Goal: Task Accomplishment & Management: Use online tool/utility

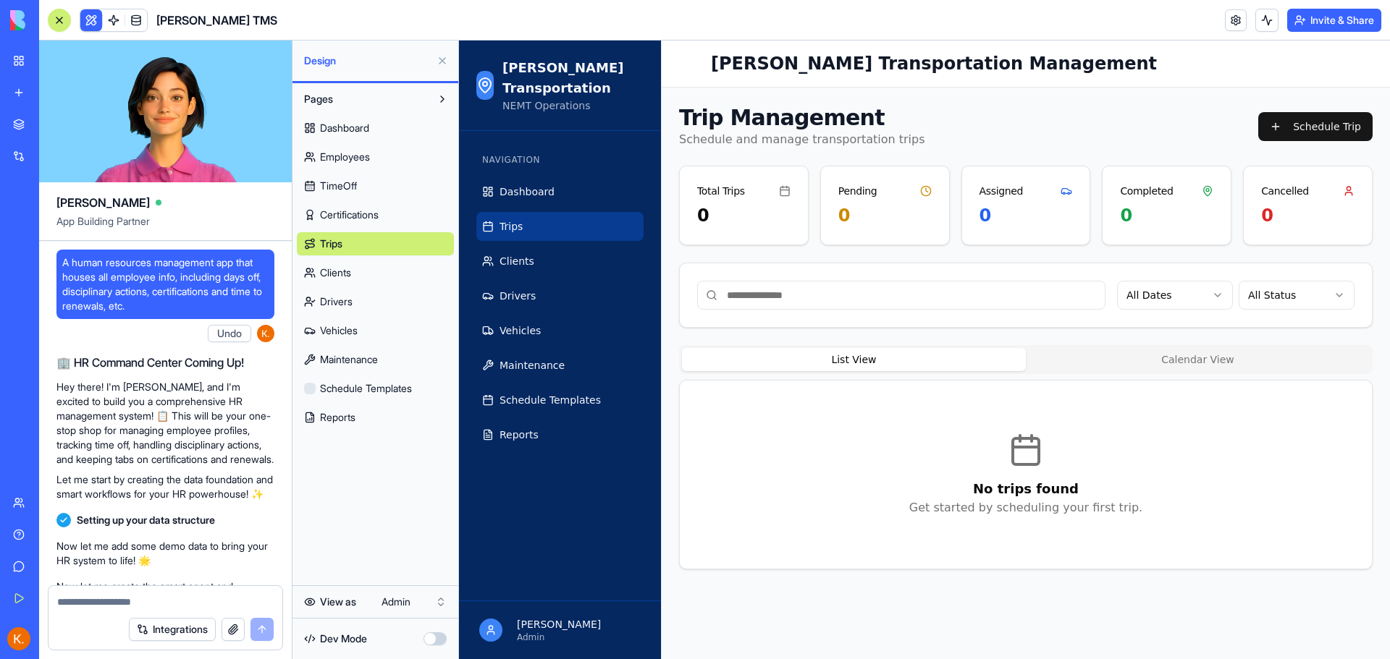
scroll to position [5148, 0]
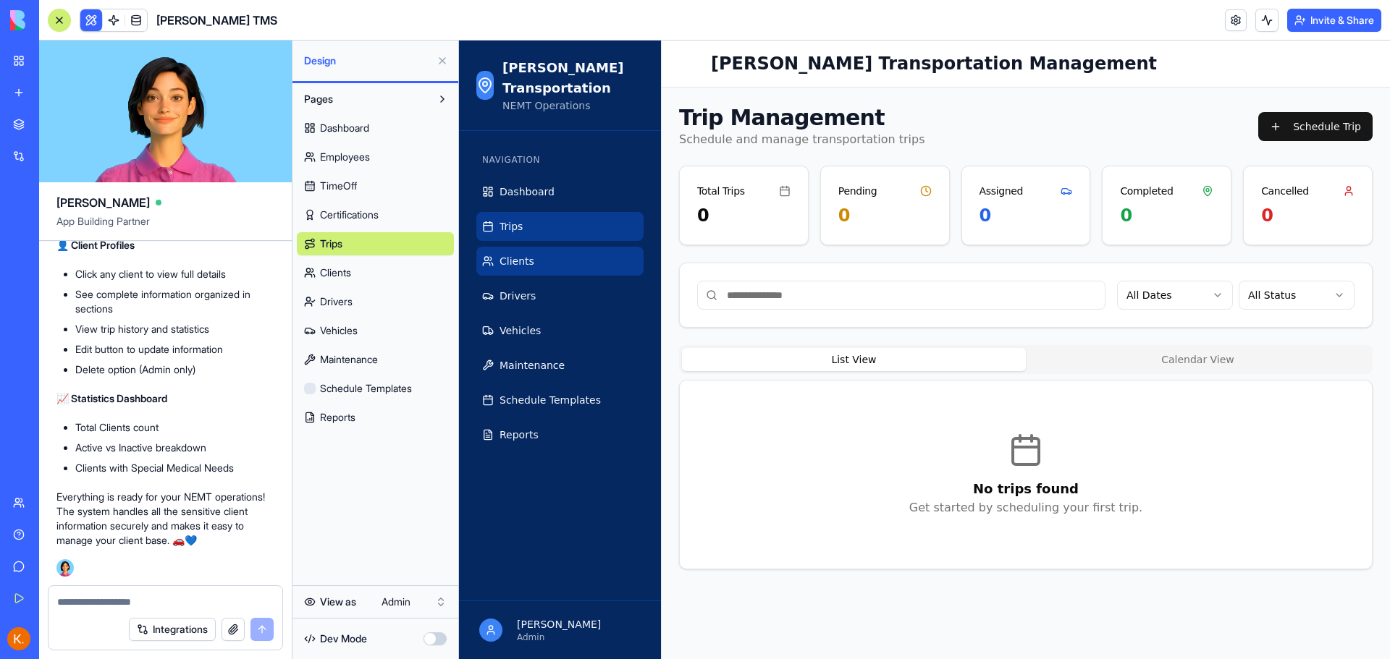
click at [575, 256] on link "Clients" at bounding box center [559, 261] width 167 height 29
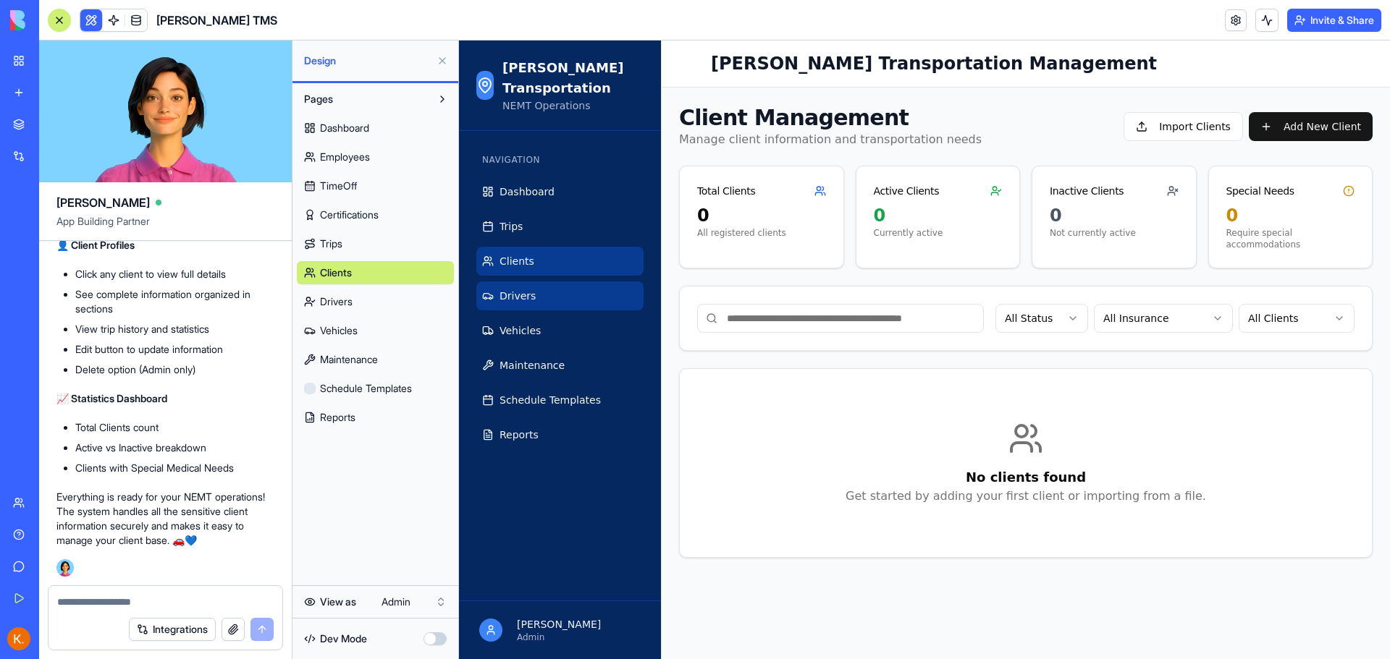
click at [570, 306] on link "Drivers" at bounding box center [559, 296] width 167 height 29
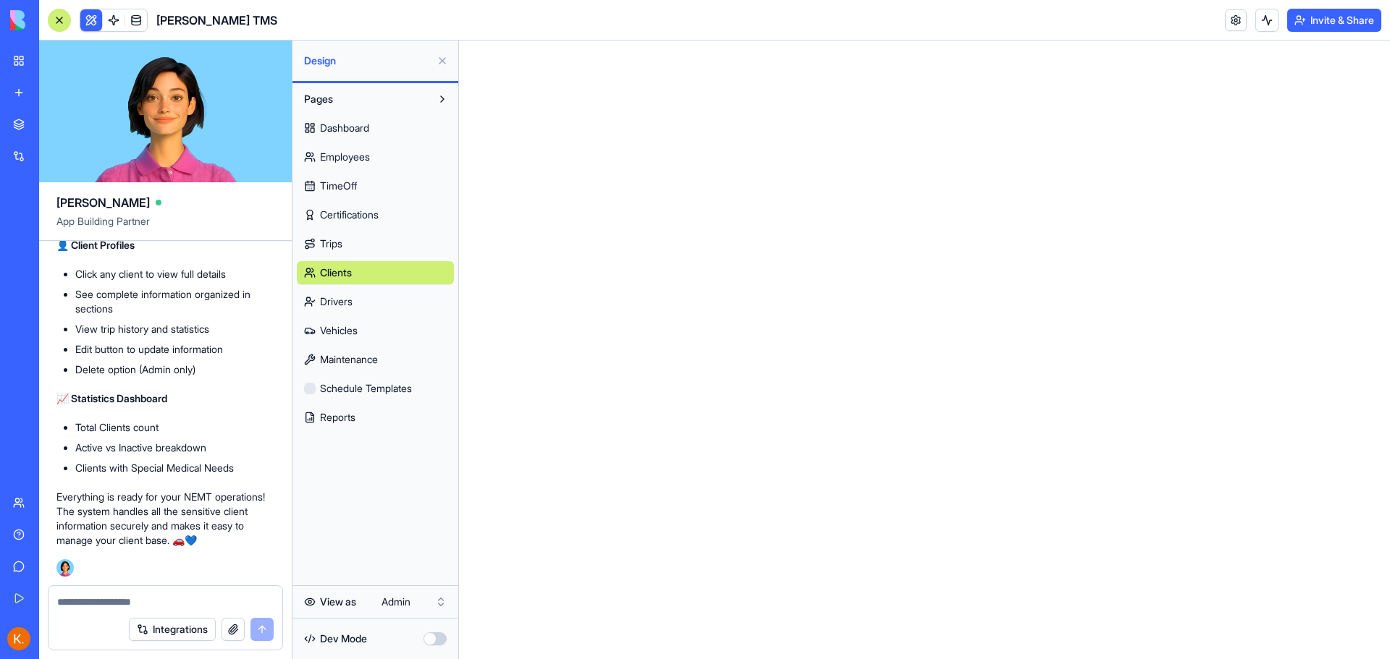
click at [330, 303] on span "Drivers" at bounding box center [336, 302] width 33 height 14
click at [356, 243] on link "Trips" at bounding box center [375, 243] width 157 height 23
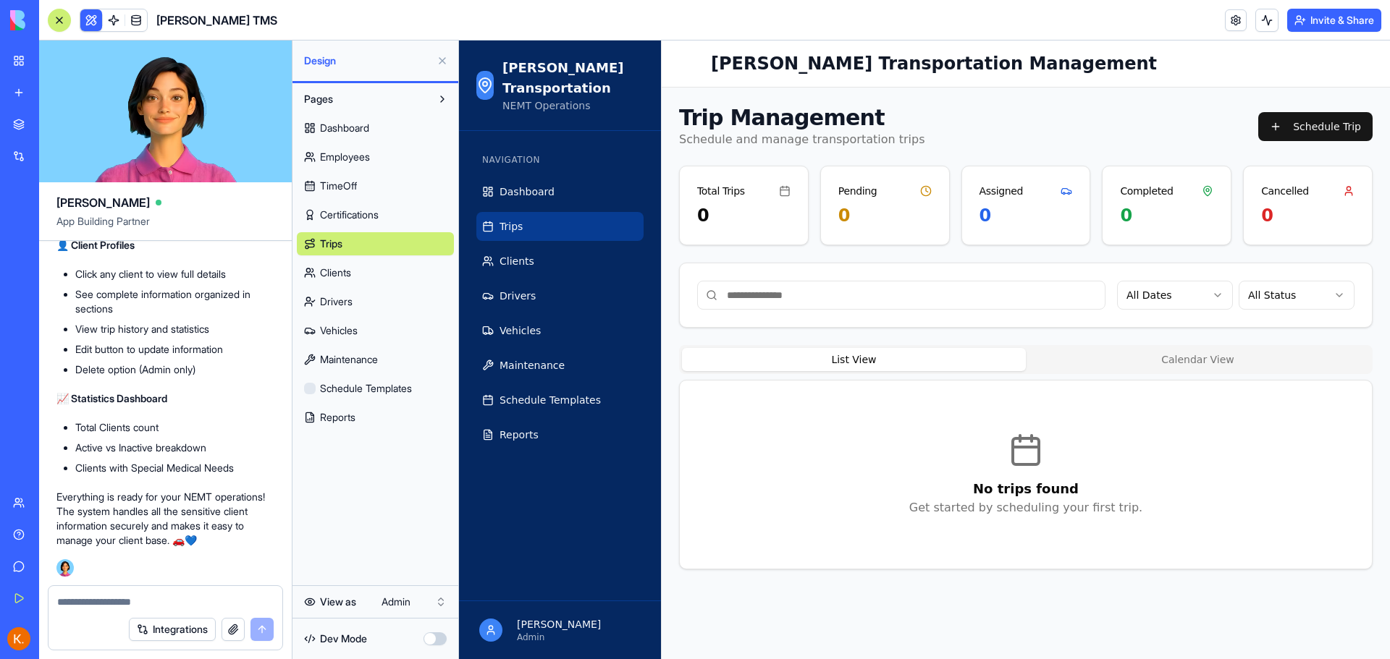
click at [357, 176] on link "TimeOff" at bounding box center [375, 185] width 157 height 23
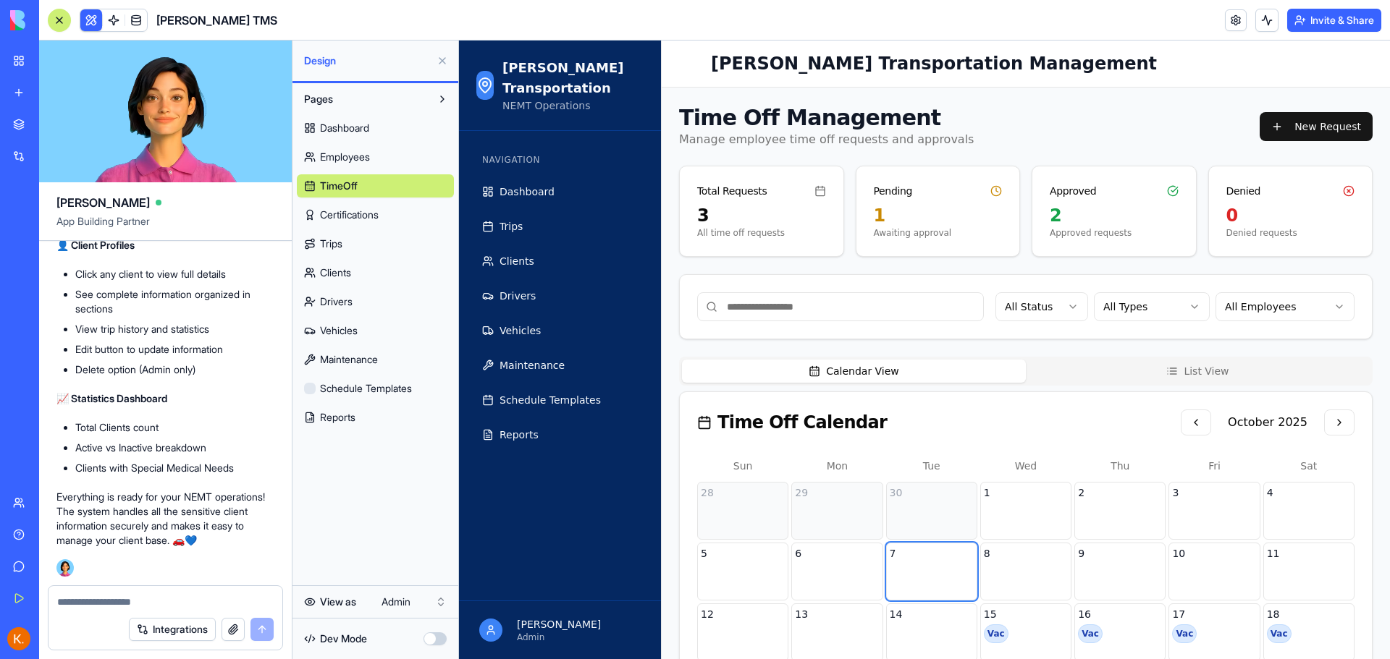
click at [360, 119] on link "Dashboard" at bounding box center [375, 128] width 157 height 23
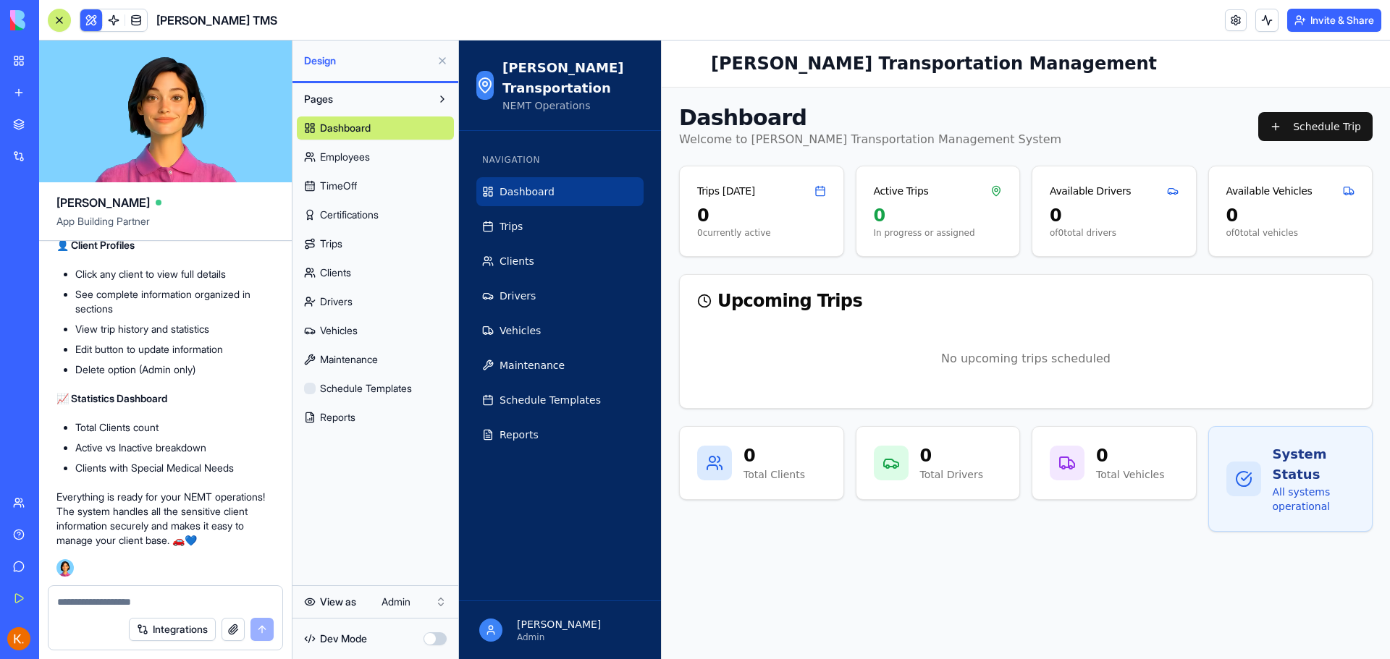
click at [117, 601] on textarea at bounding box center [165, 602] width 216 height 14
paste textarea "**********"
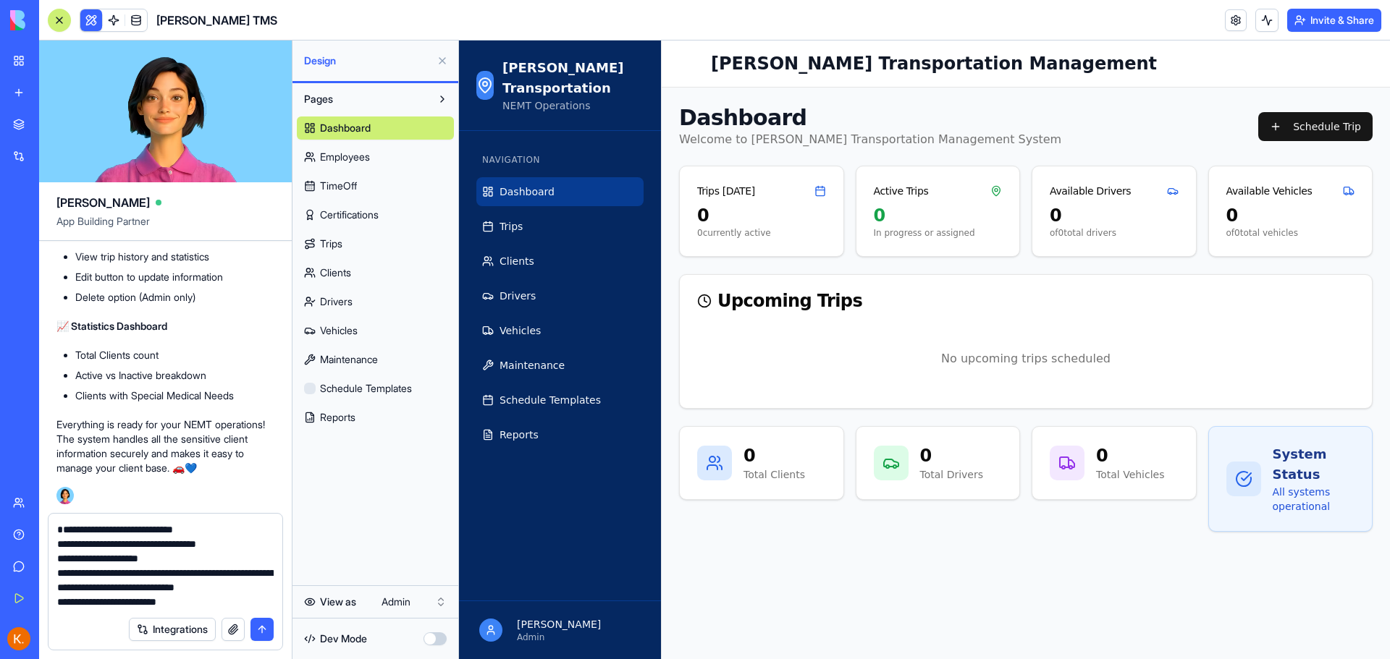
scroll to position [332, 0]
type textarea "**********"
click at [263, 631] on button "submit" at bounding box center [261, 629] width 23 height 23
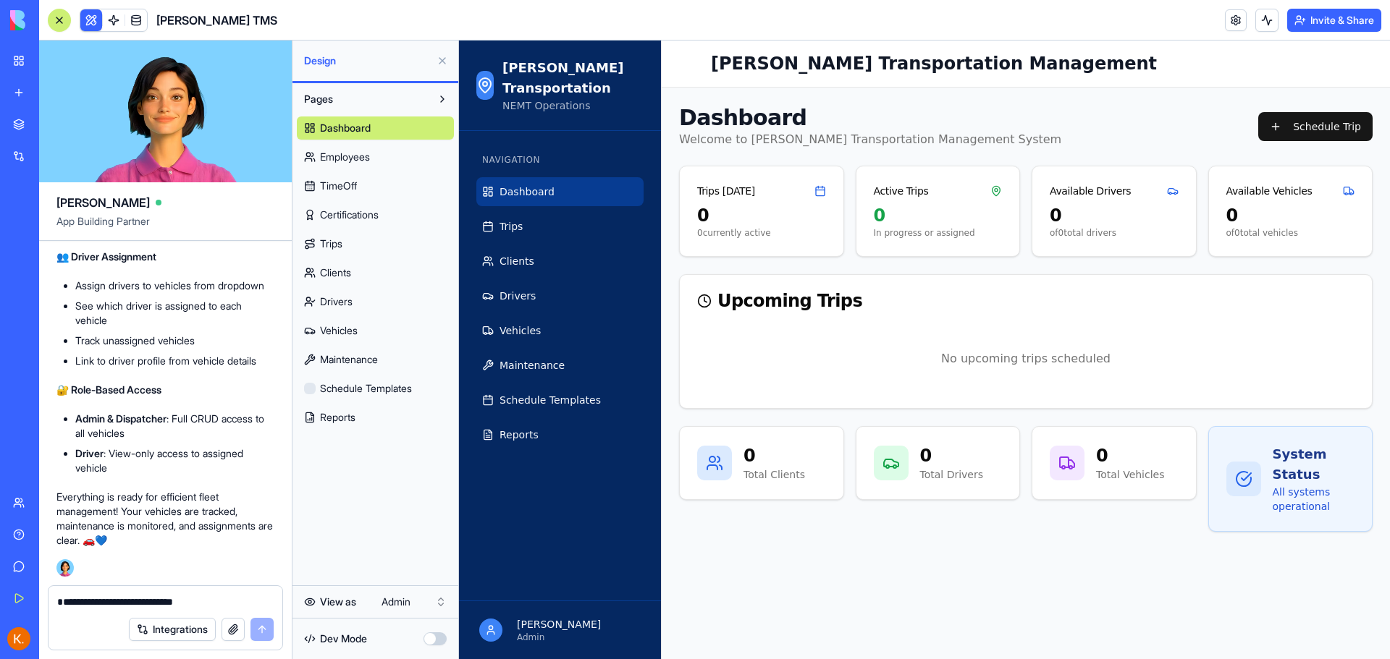
scroll to position [7976, 0]
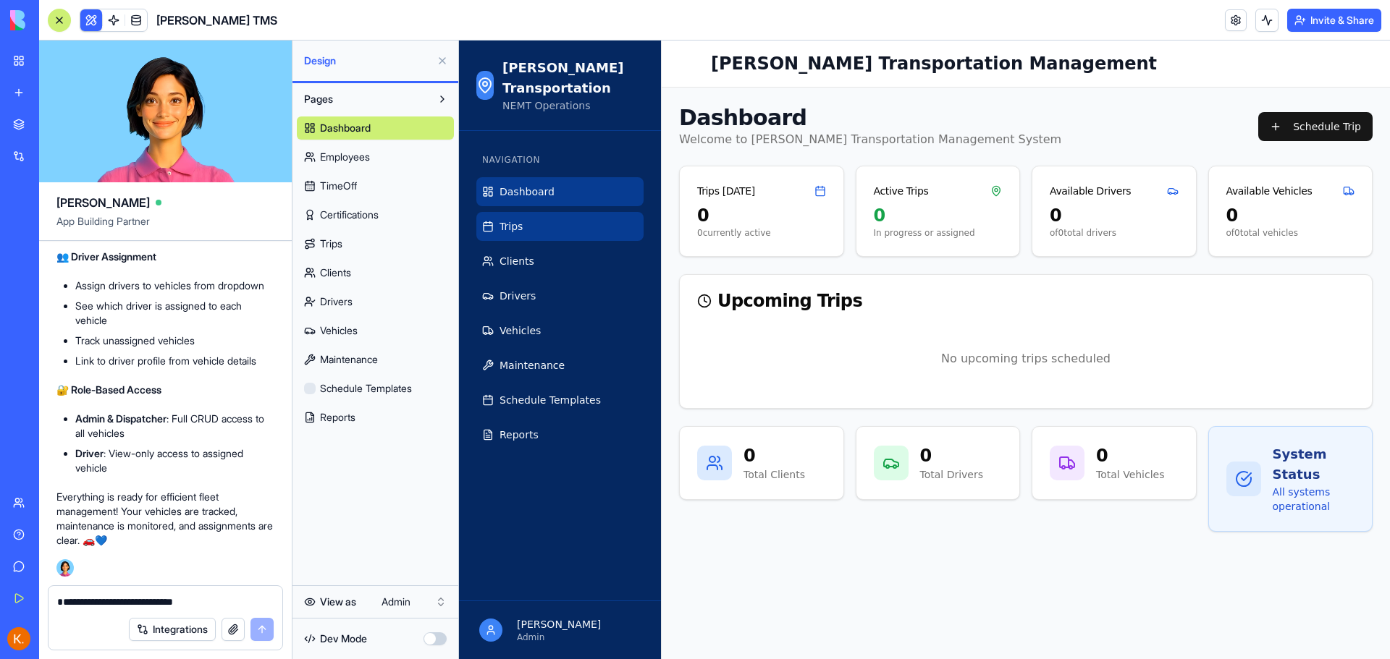
click at [523, 221] on link "Trips" at bounding box center [559, 226] width 167 height 29
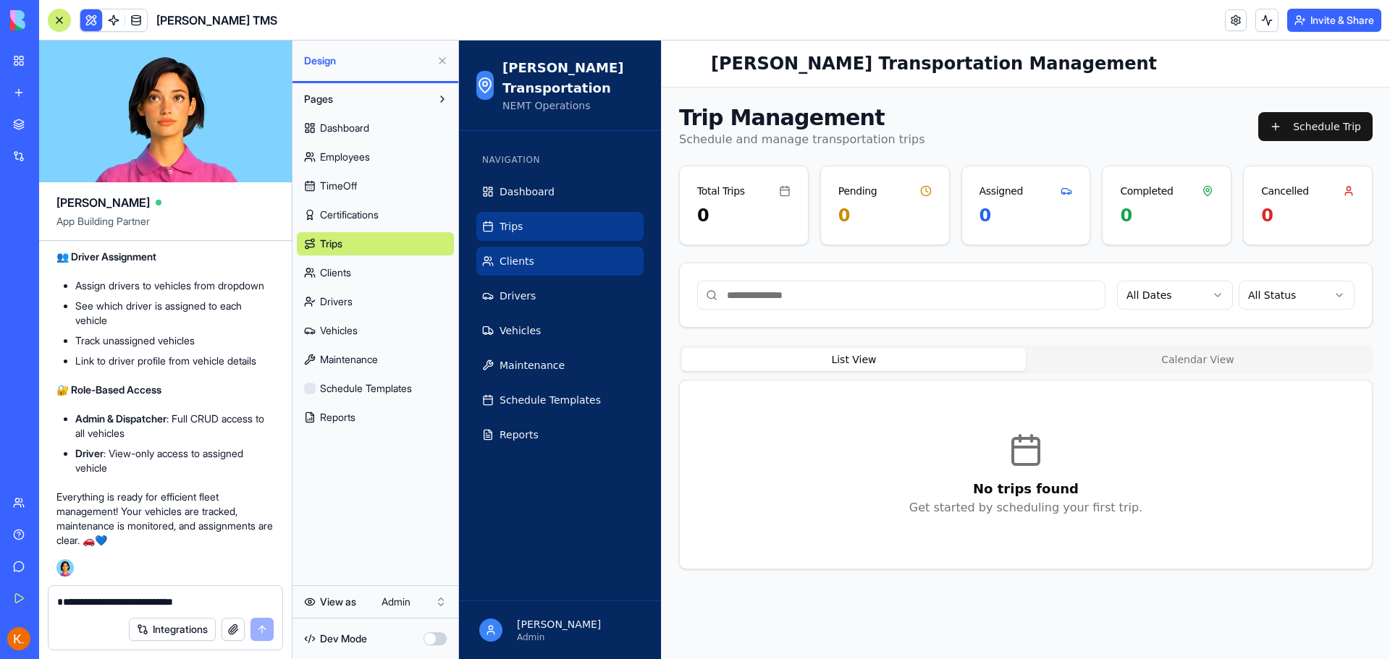
click at [523, 256] on span "Clients" at bounding box center [516, 261] width 35 height 14
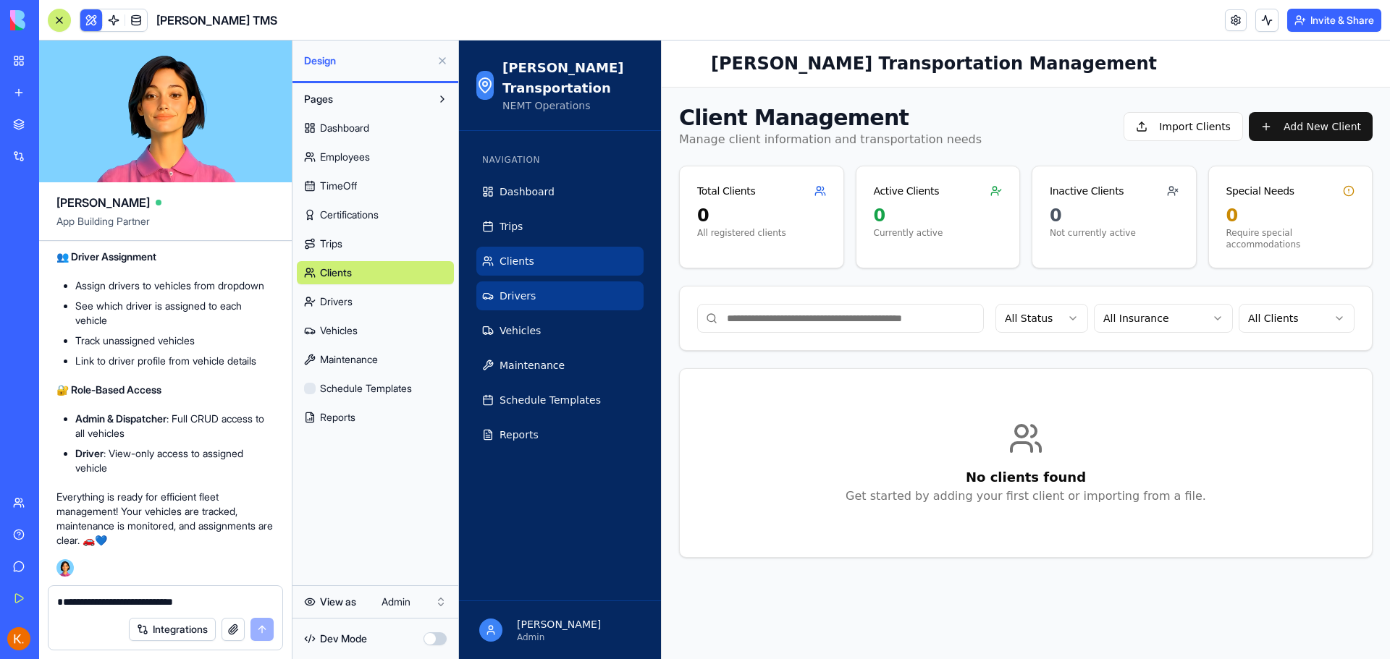
click at [519, 291] on span "Drivers" at bounding box center [517, 296] width 36 height 14
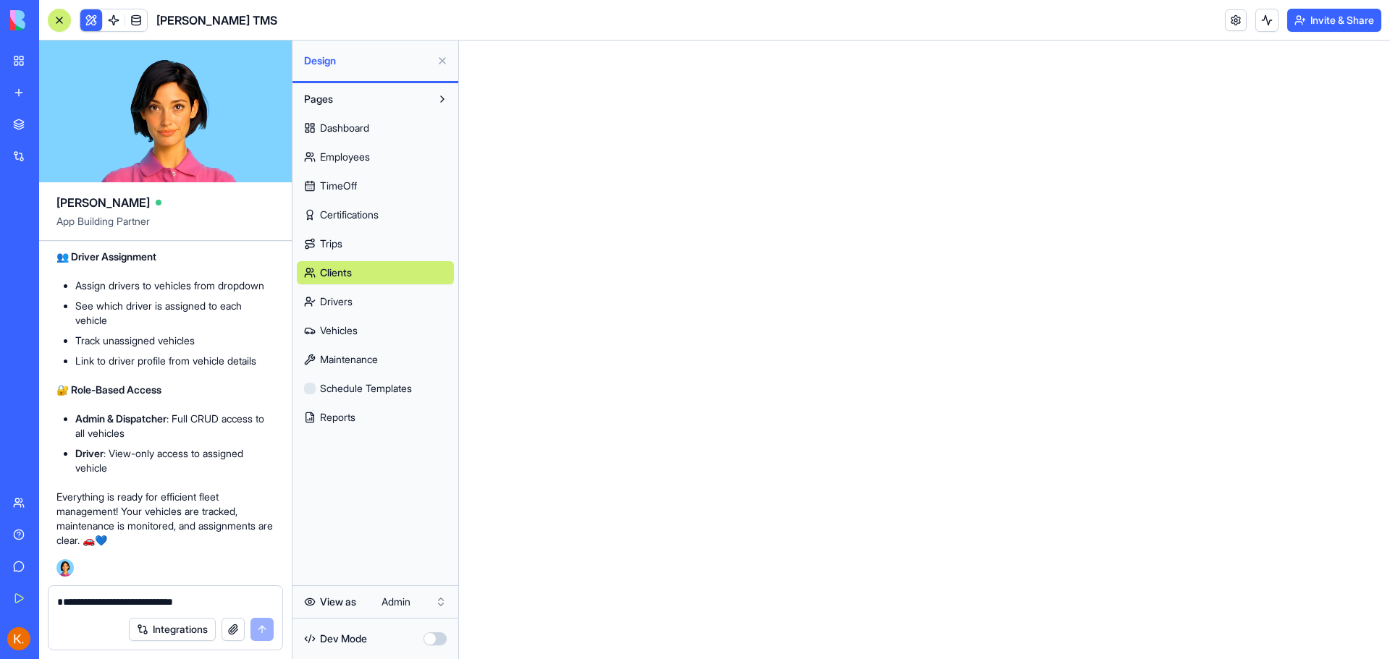
click at [405, 308] on link "Drivers" at bounding box center [375, 301] width 157 height 23
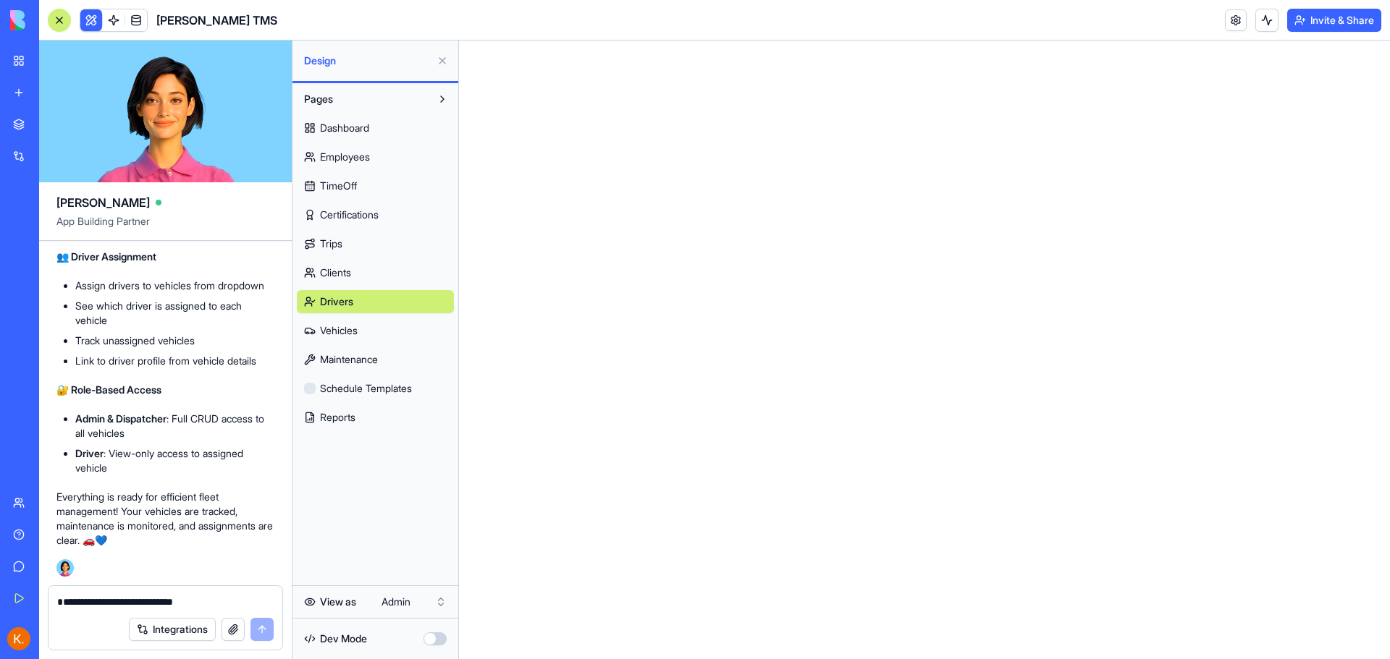
click at [379, 339] on link "Vehicles" at bounding box center [375, 330] width 157 height 23
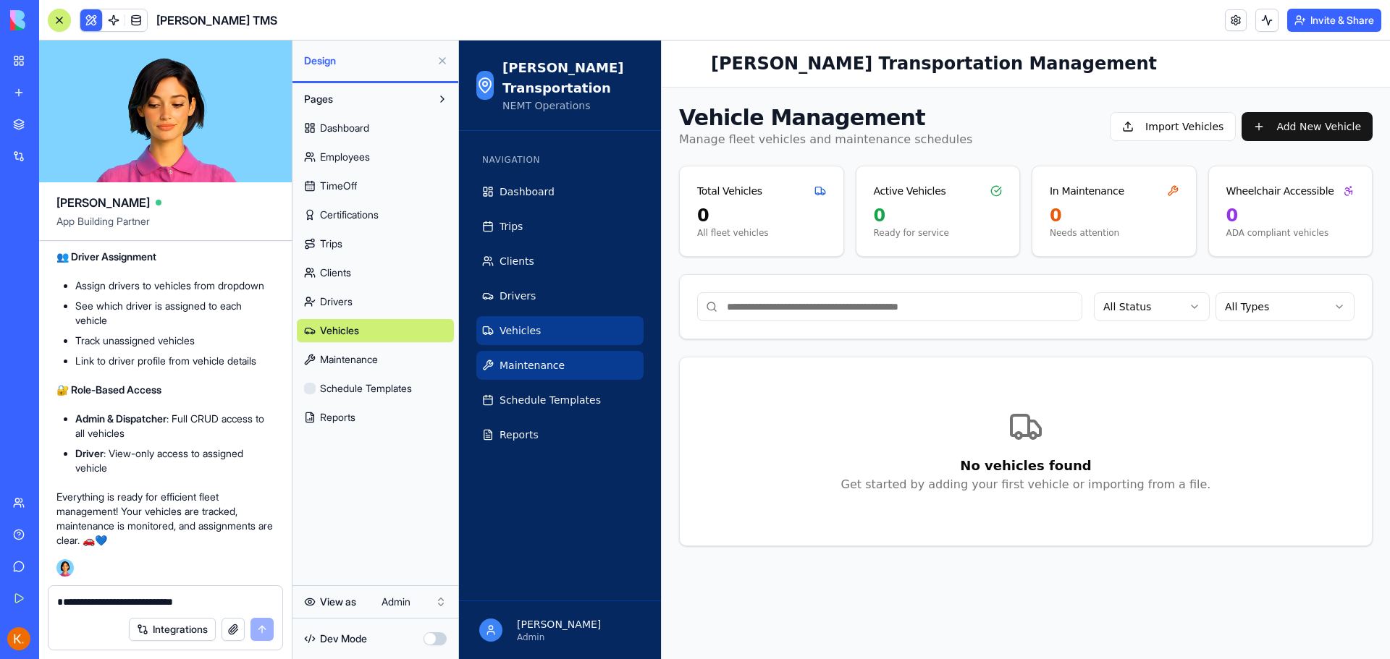
click at [516, 368] on span "Maintenance" at bounding box center [531, 365] width 65 height 14
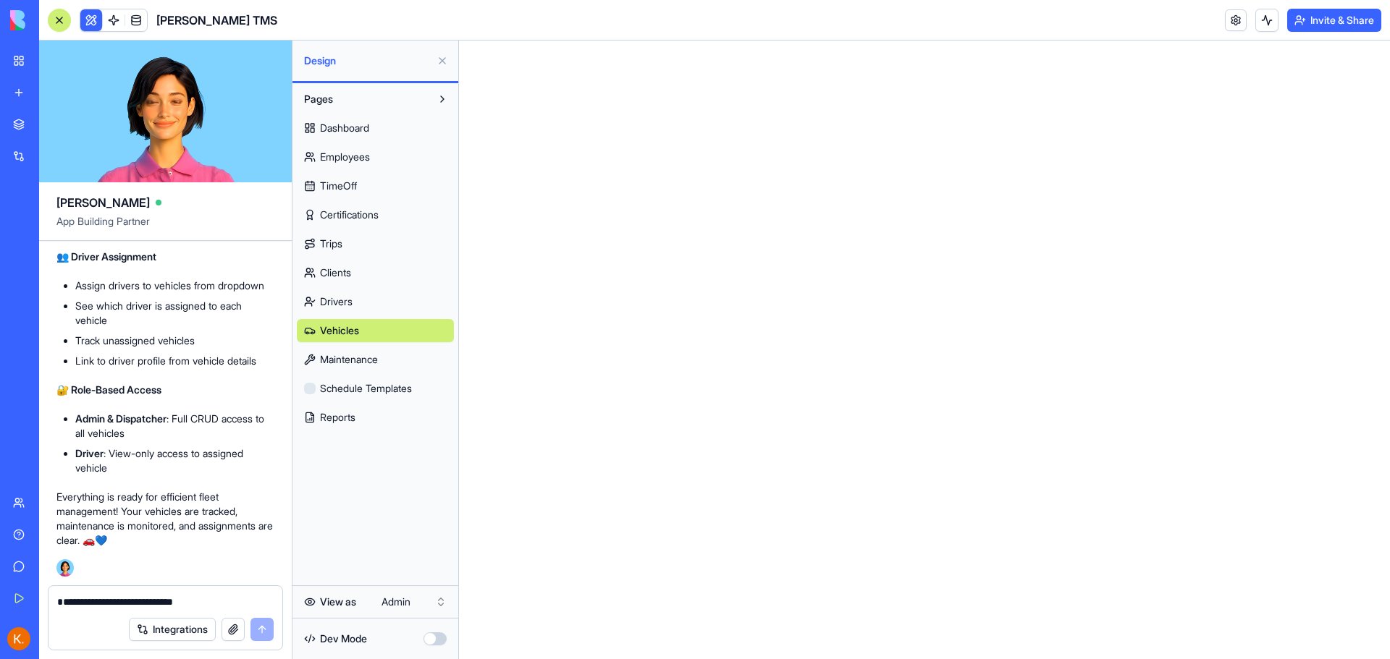
click at [340, 310] on link "Drivers" at bounding box center [375, 301] width 157 height 23
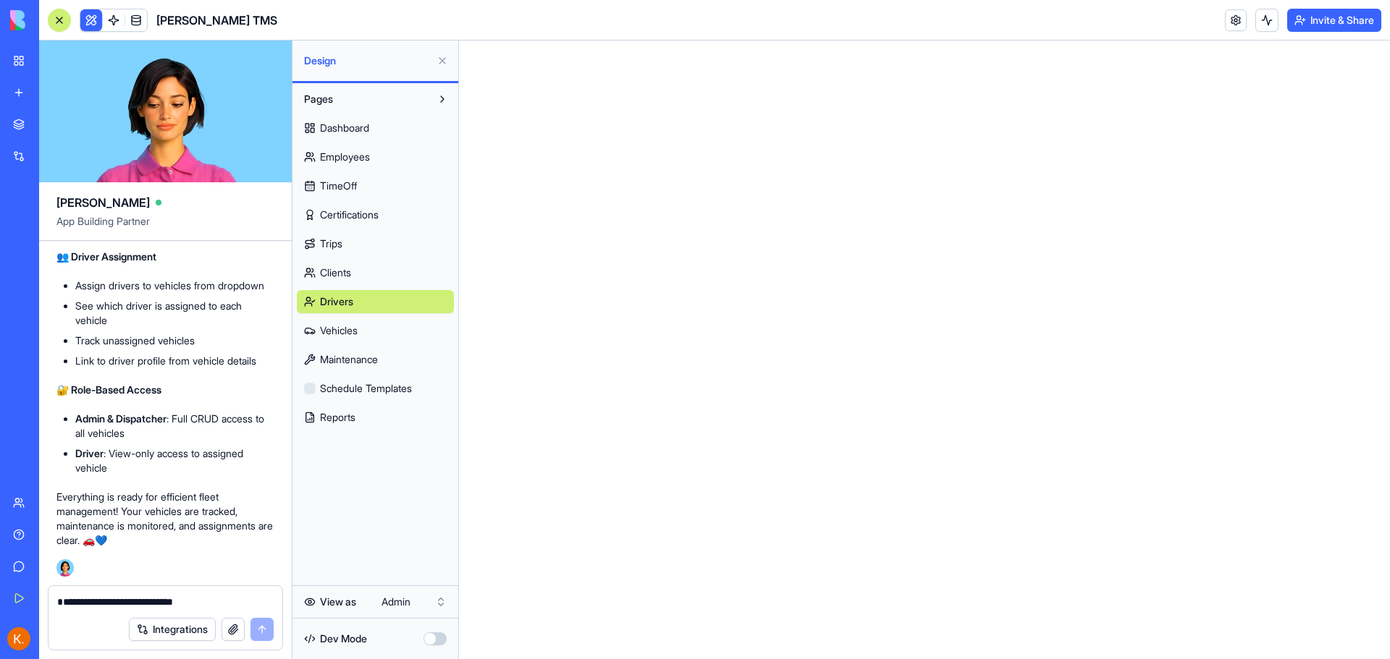
click at [360, 363] on span "Maintenance" at bounding box center [349, 359] width 58 height 14
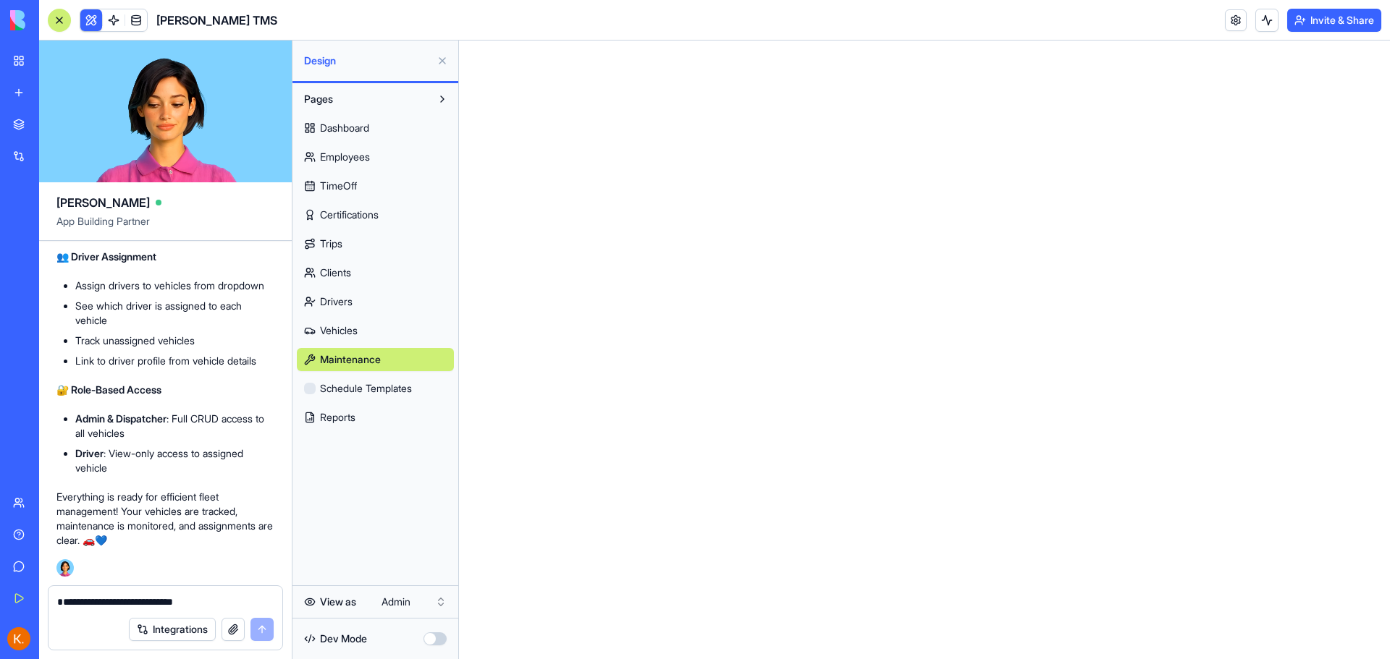
click at [340, 330] on span "Vehicles" at bounding box center [339, 331] width 38 height 14
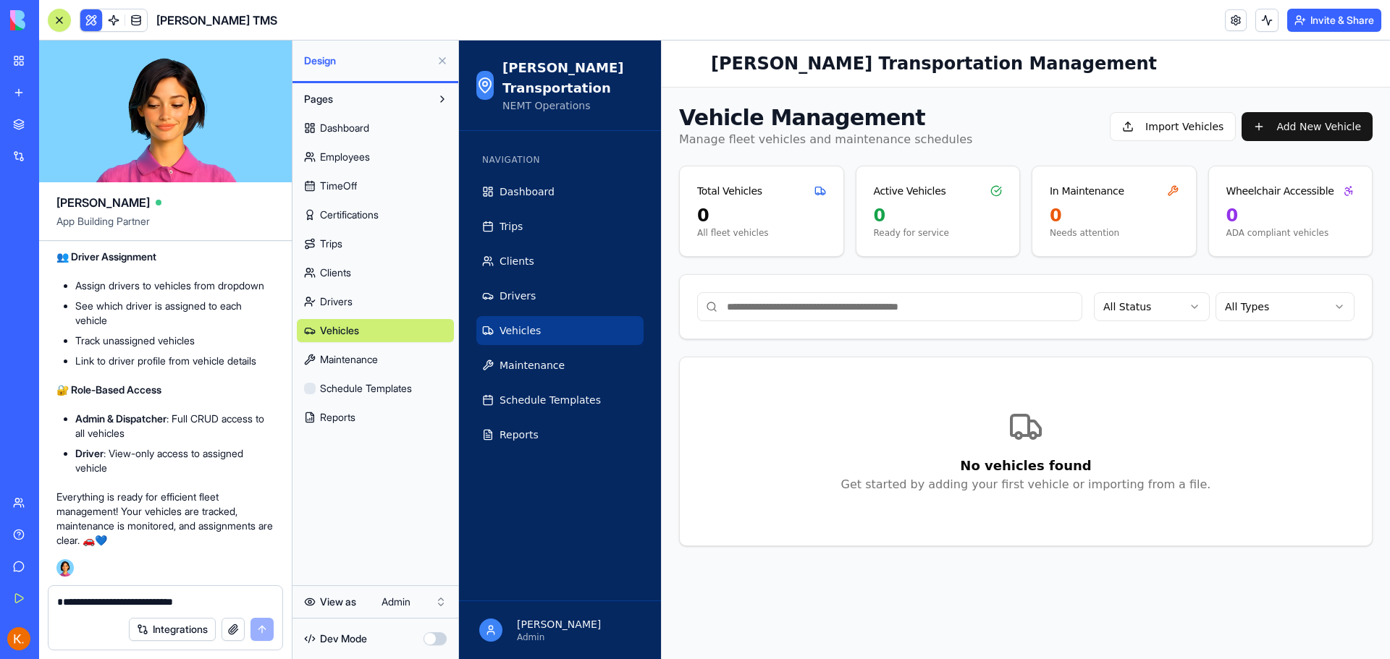
scroll to position [7976, 0]
click at [1191, 127] on button "Import Vehicles" at bounding box center [1173, 126] width 126 height 29
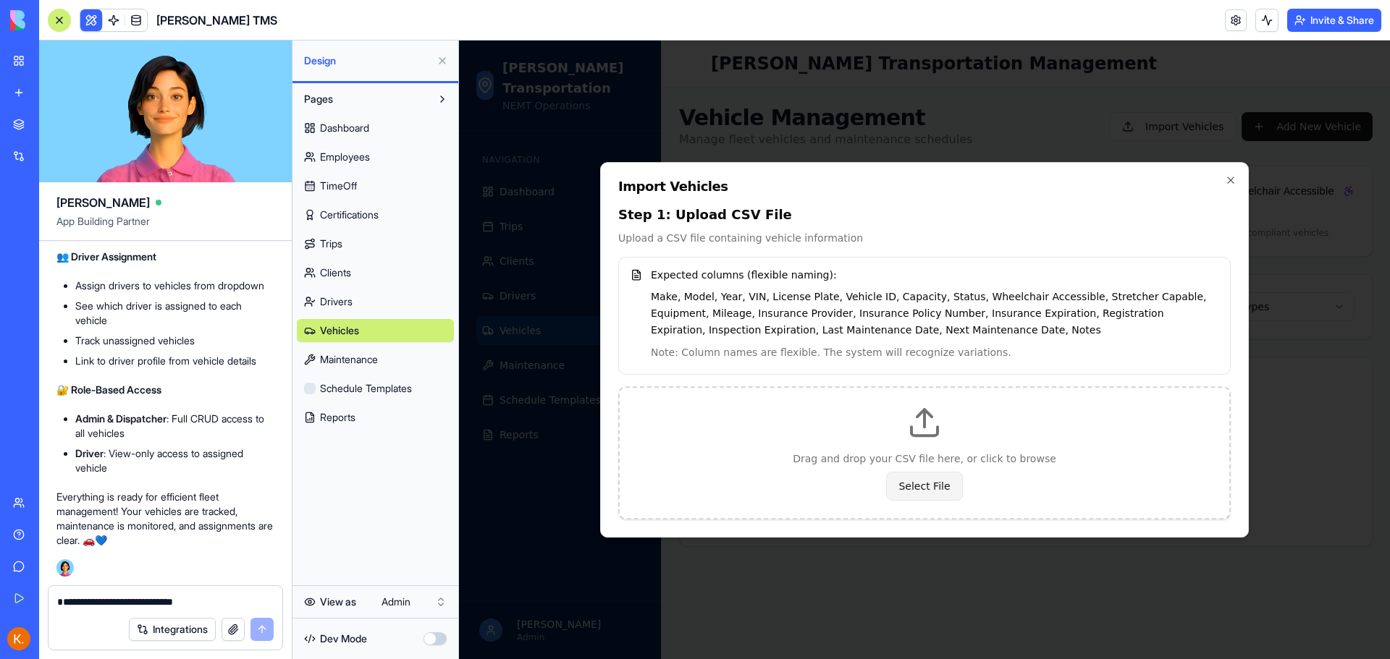
click at [937, 491] on button "Select File" at bounding box center [924, 486] width 76 height 29
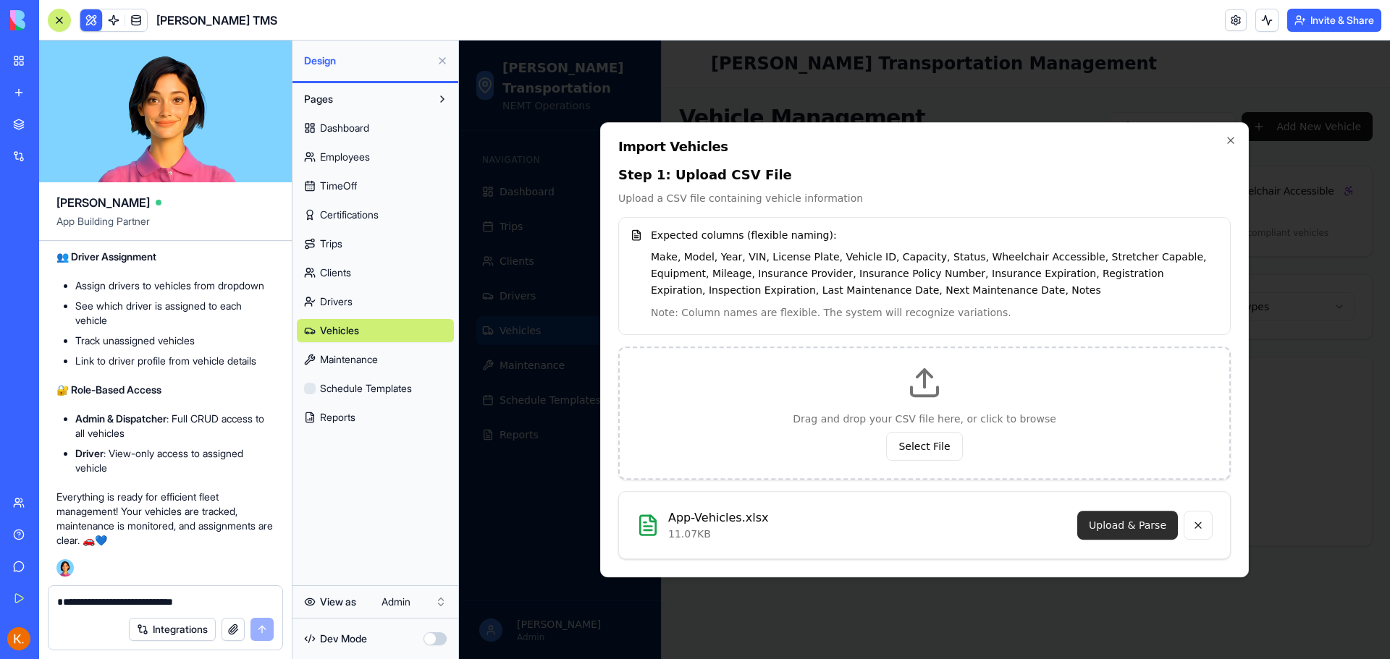
click at [1145, 525] on button "Upload & Parse" at bounding box center [1127, 525] width 101 height 29
click at [1233, 143] on icon "button" at bounding box center [1231, 141] width 6 height 6
